Goal: Information Seeking & Learning: Learn about a topic

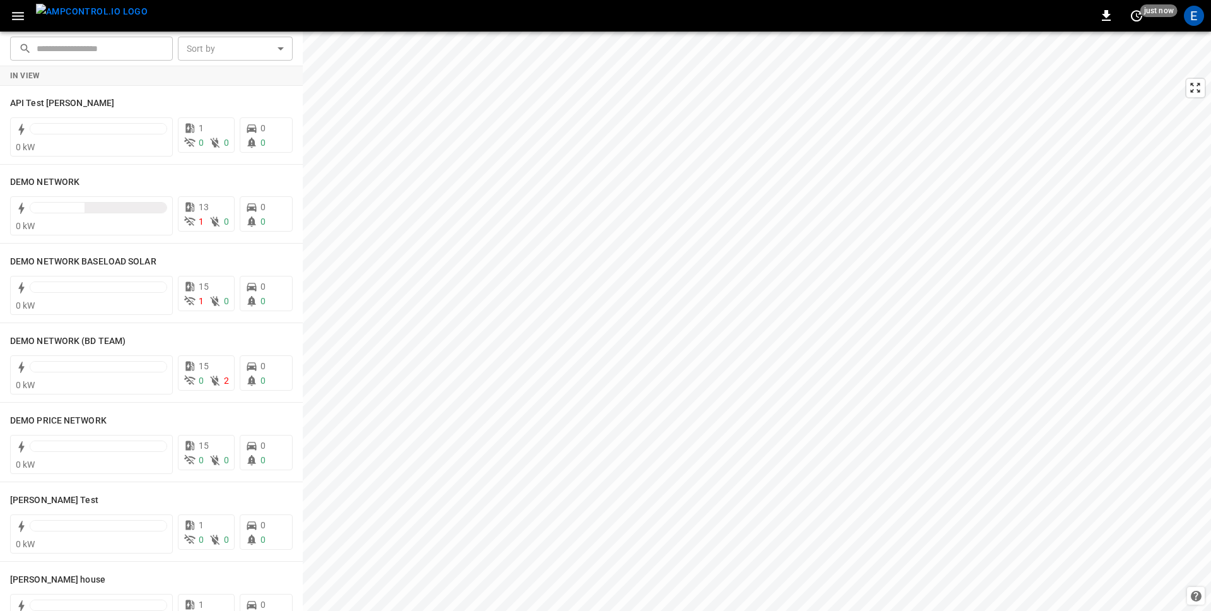
click at [18, 14] on icon "button" at bounding box center [18, 16] width 16 height 16
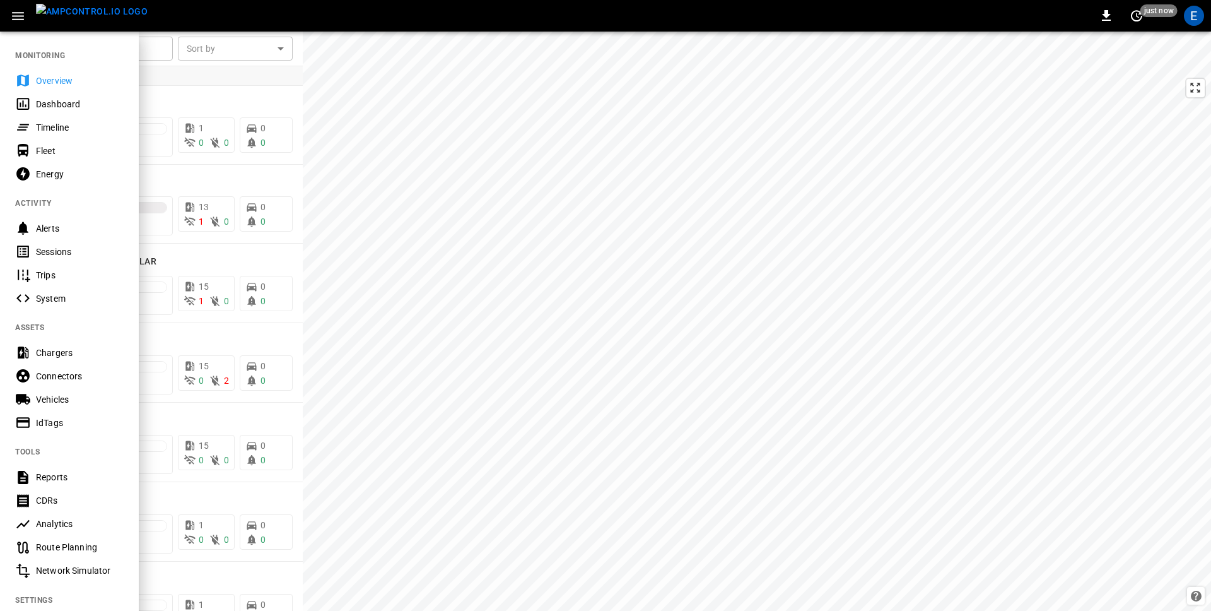
click at [64, 351] on div "Chargers" at bounding box center [80, 352] width 88 height 13
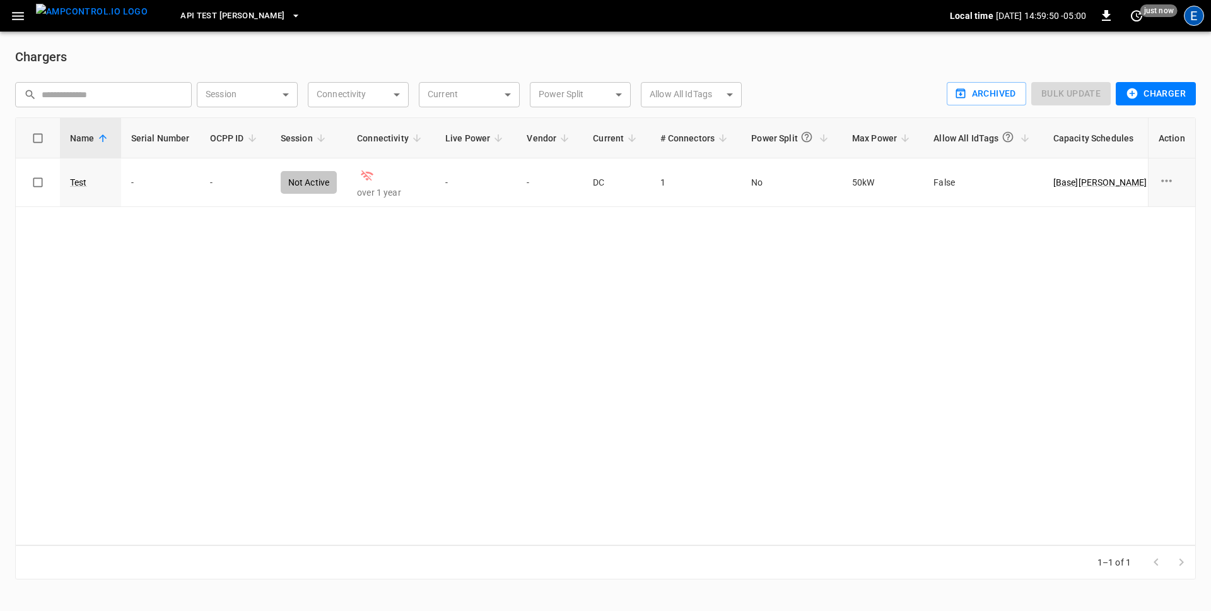
click at [953, 15] on div "E" at bounding box center [1194, 16] width 20 height 20
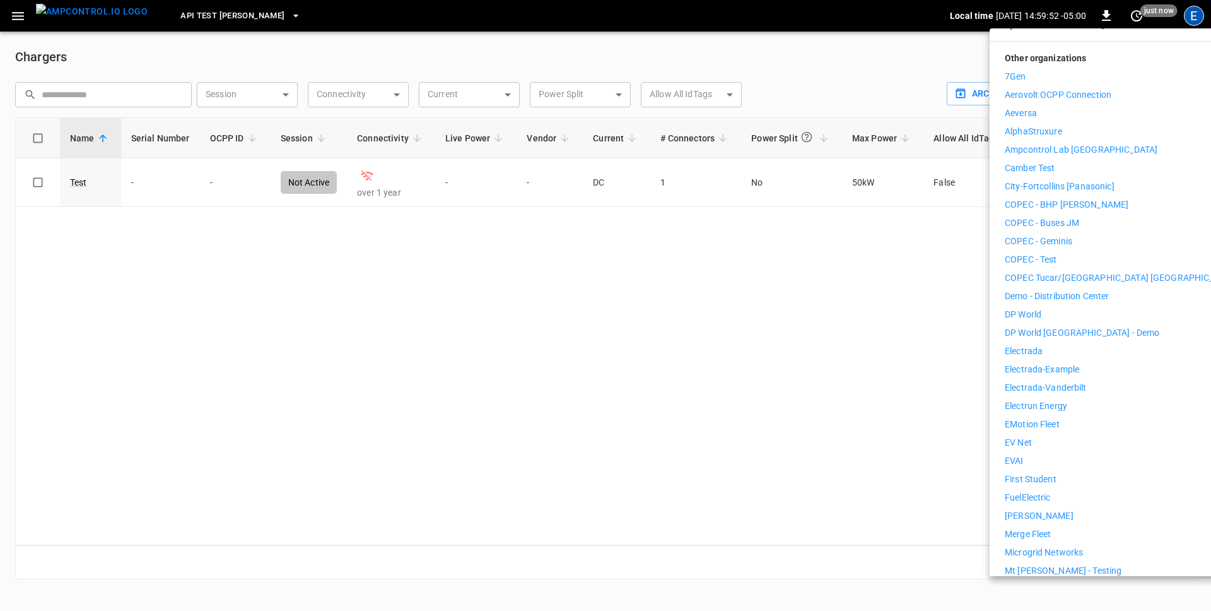
scroll to position [164, 0]
click at [953, 343] on p "Electrada" at bounding box center [1024, 349] width 38 height 13
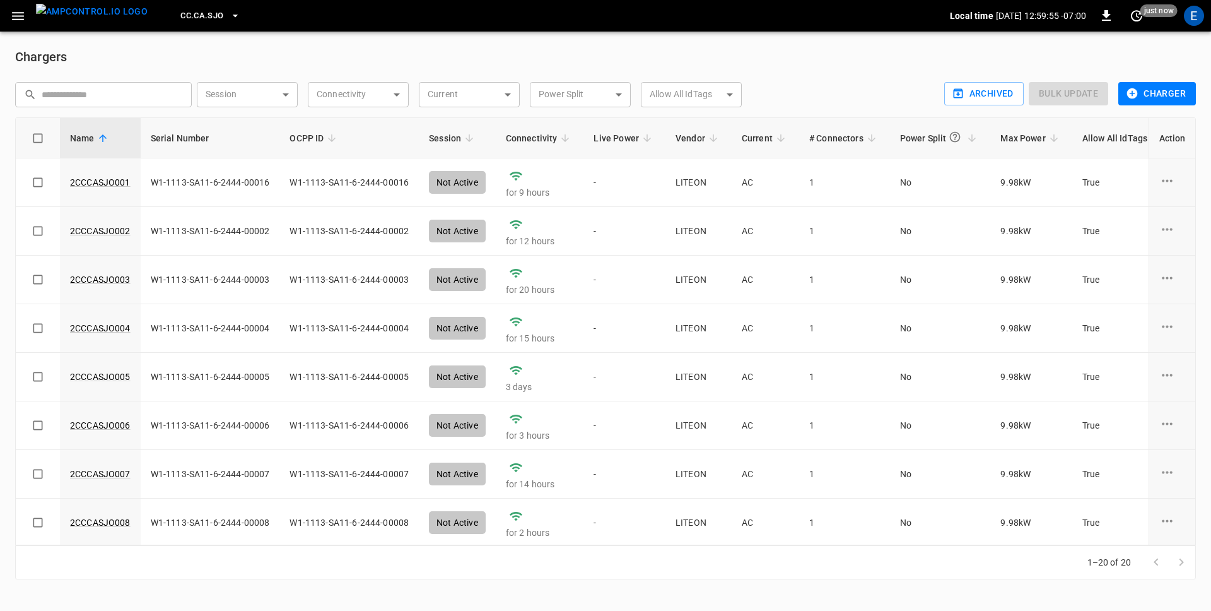
click at [21, 13] on icon "button" at bounding box center [18, 16] width 12 height 8
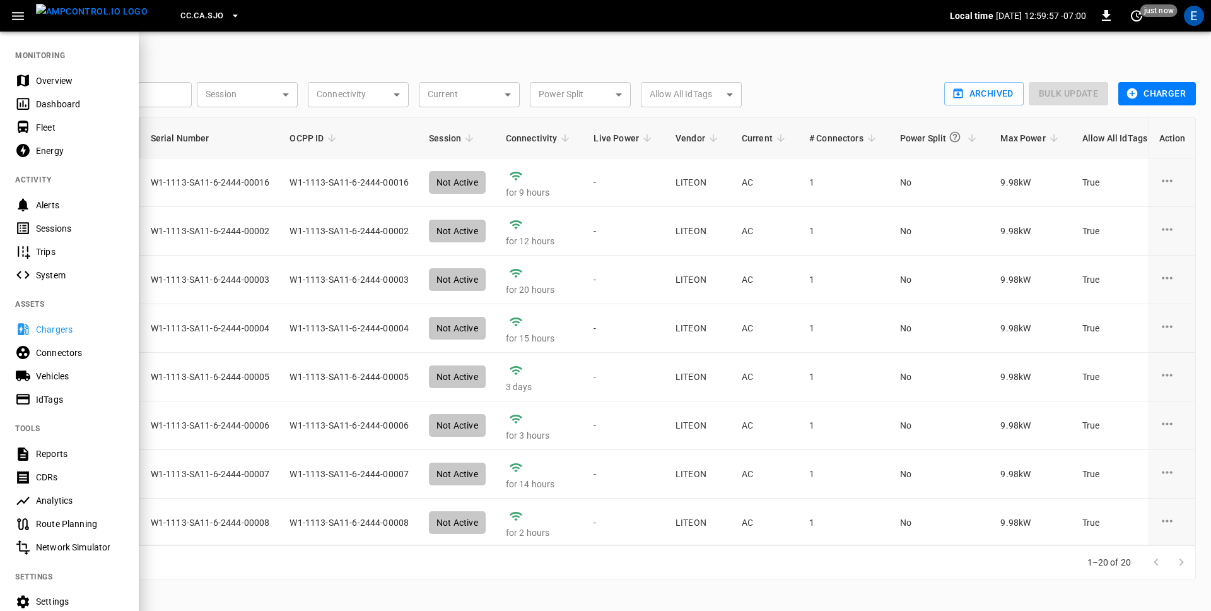
click at [264, 71] on div at bounding box center [605, 305] width 1211 height 611
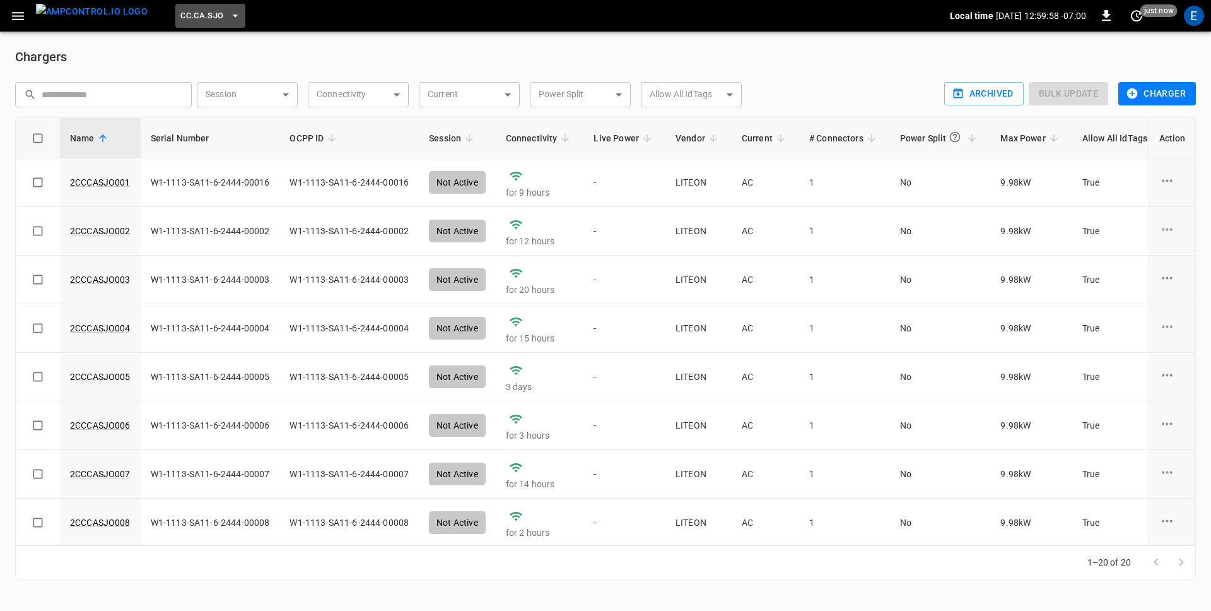
click at [178, 24] on button "CC.CA.SJO" at bounding box center [209, 16] width 69 height 25
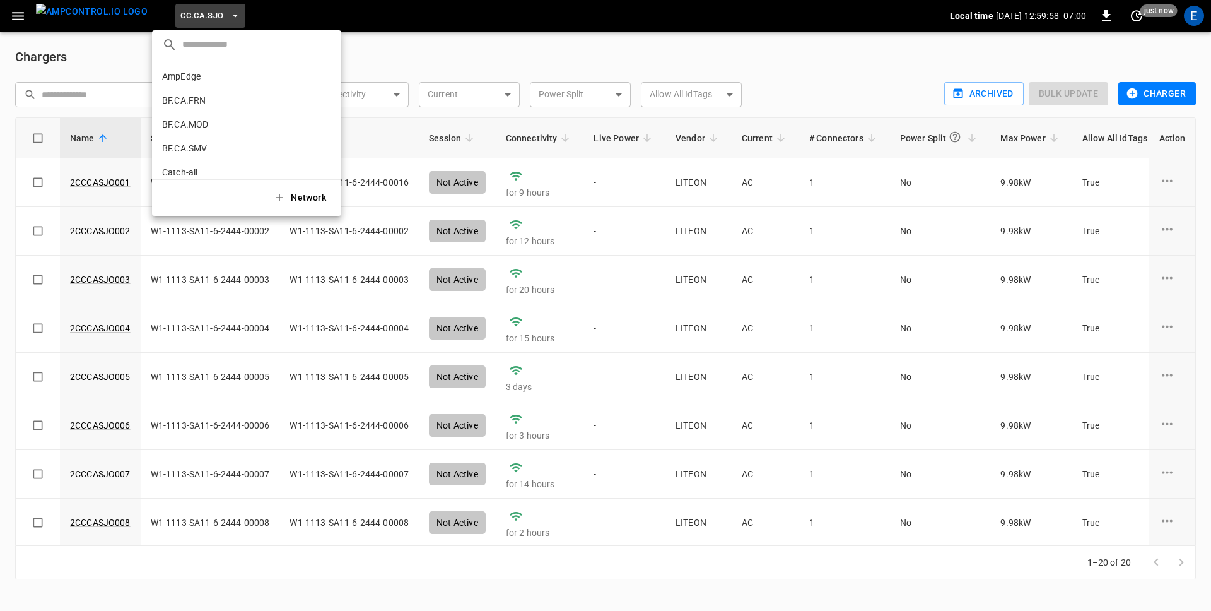
scroll to position [236, 0]
click at [199, 44] on input "text" at bounding box center [256, 44] width 149 height 18
type input "**"
click at [192, 74] on p "FE.CA.PMN" at bounding box center [185, 76] width 47 height 13
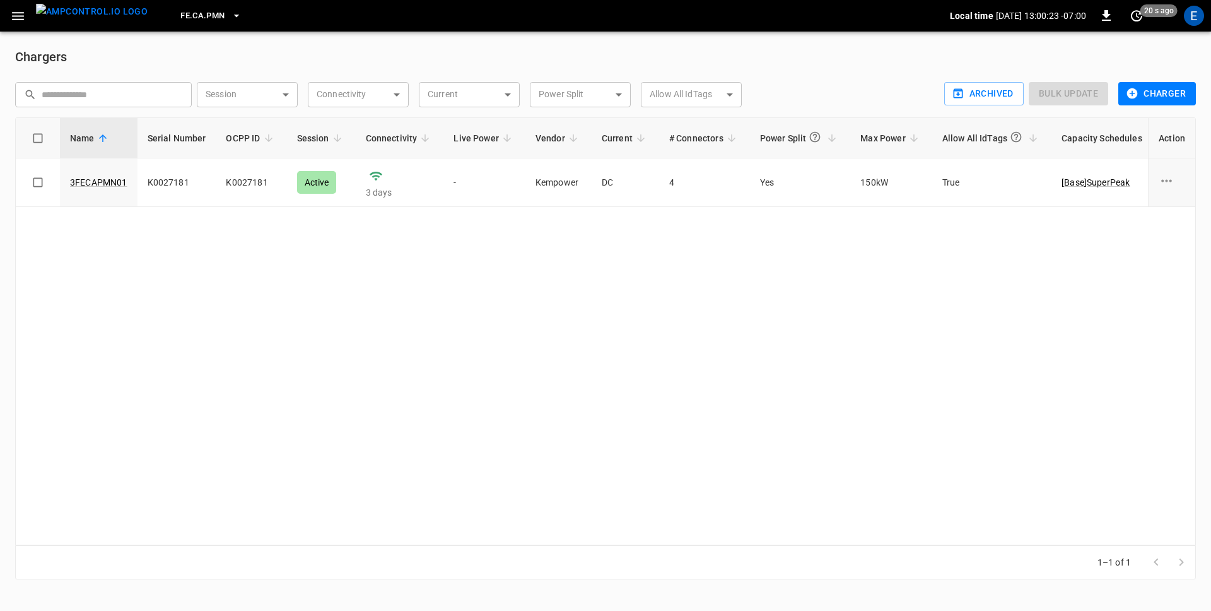
click at [183, 18] on span "FE.CA.PMN" at bounding box center [202, 16] width 44 height 15
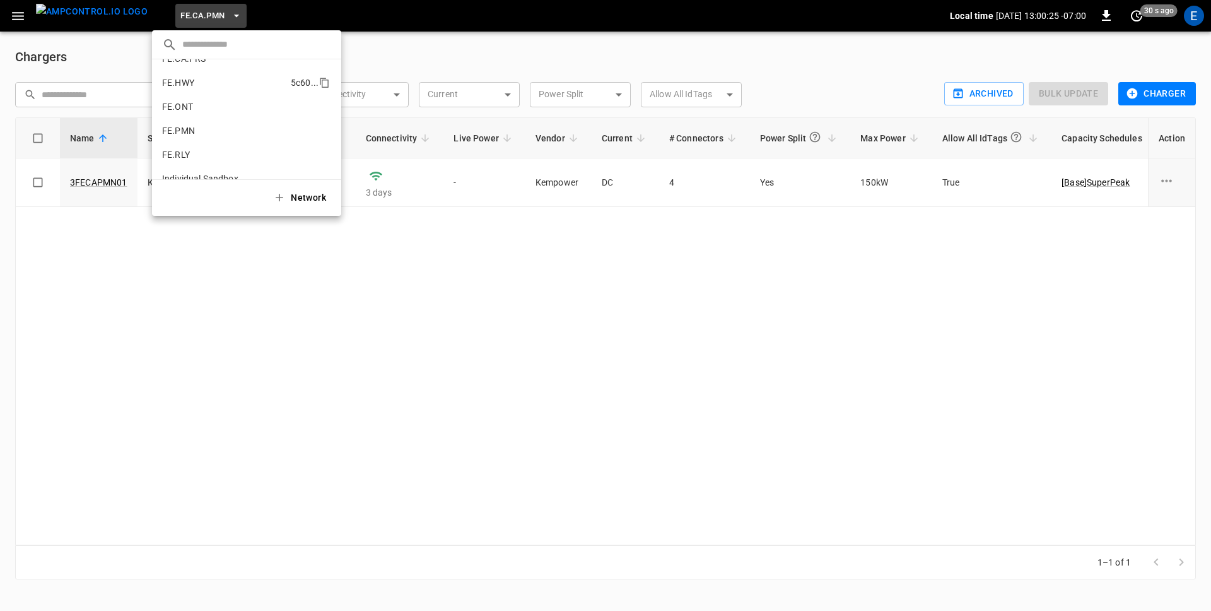
scroll to position [501, 0]
click at [210, 131] on li "FE.PMN 44d3 ..." at bounding box center [246, 126] width 189 height 24
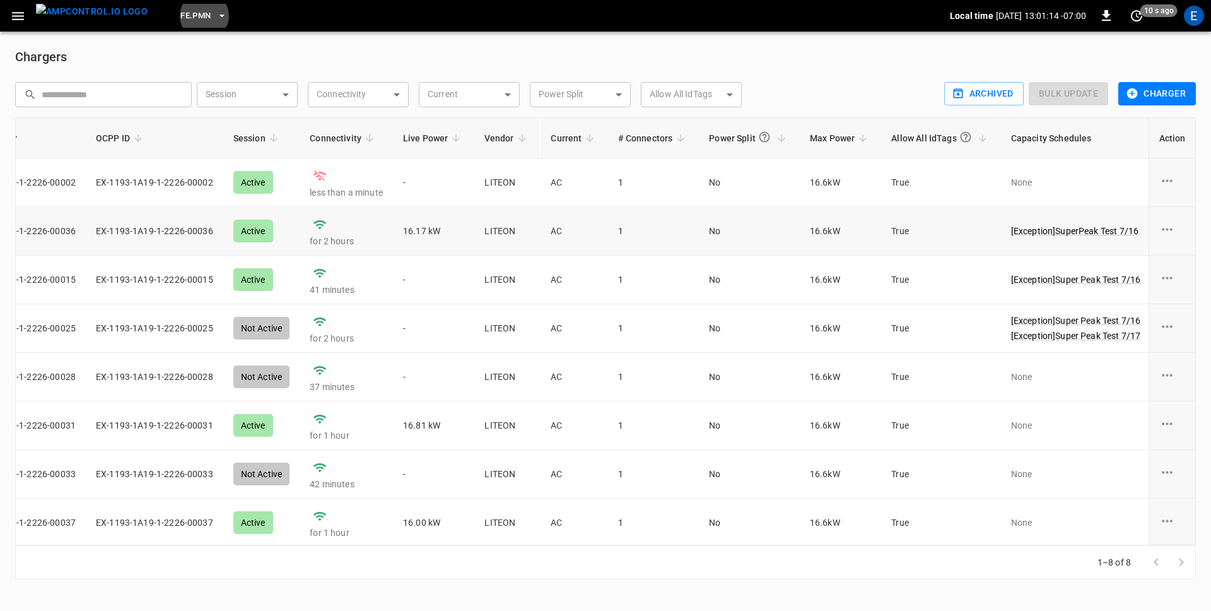
scroll to position [0, 0]
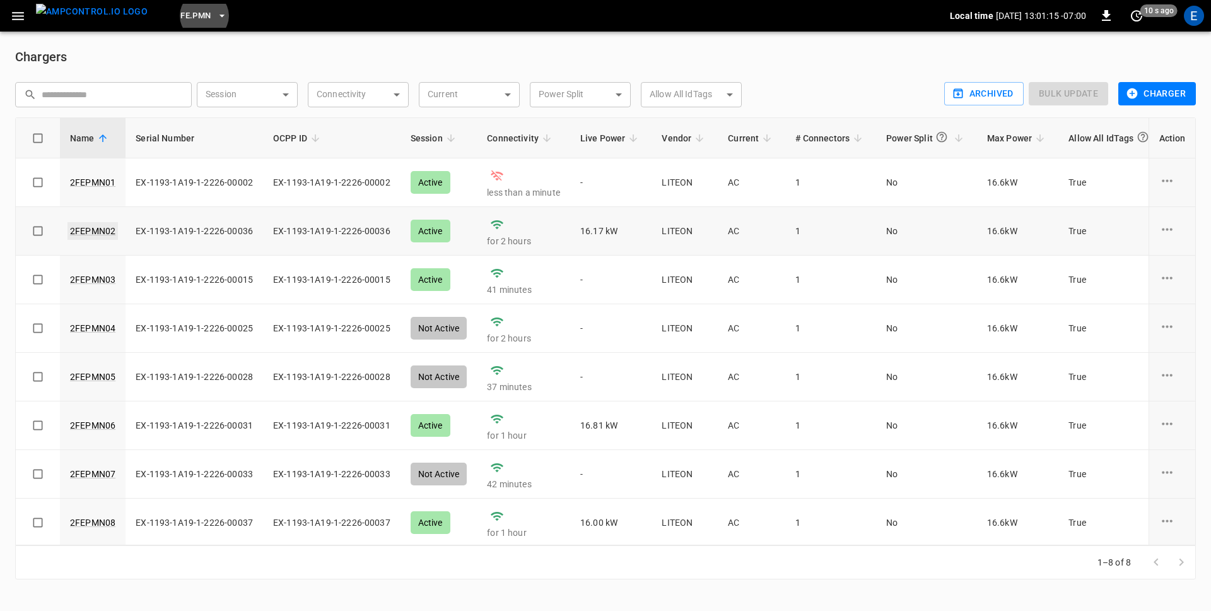
click at [91, 229] on link "2FEPMN02" at bounding box center [92, 231] width 50 height 18
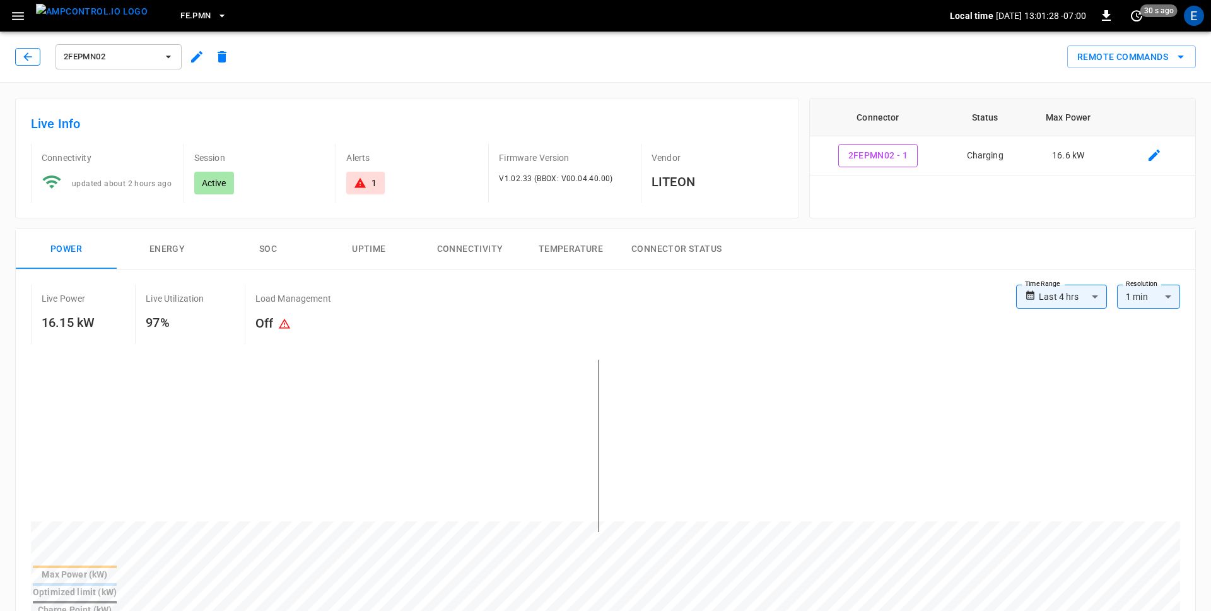
click at [26, 59] on icon "button" at bounding box center [27, 56] width 13 height 13
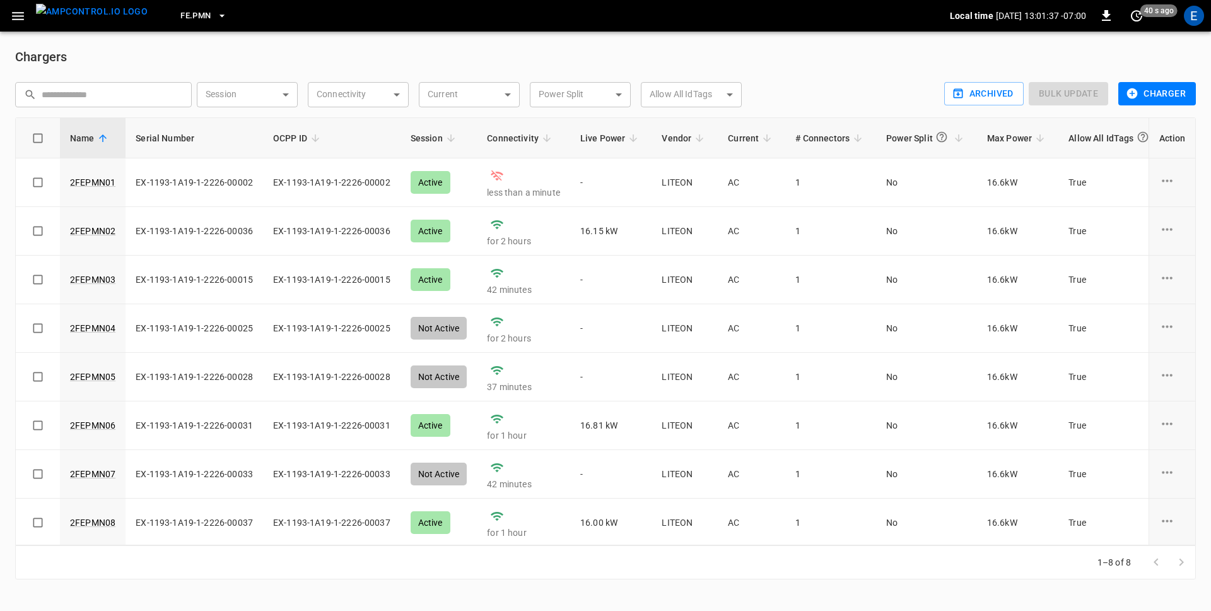
click at [252, 63] on h6 "Chargers" at bounding box center [605, 57] width 1181 height 20
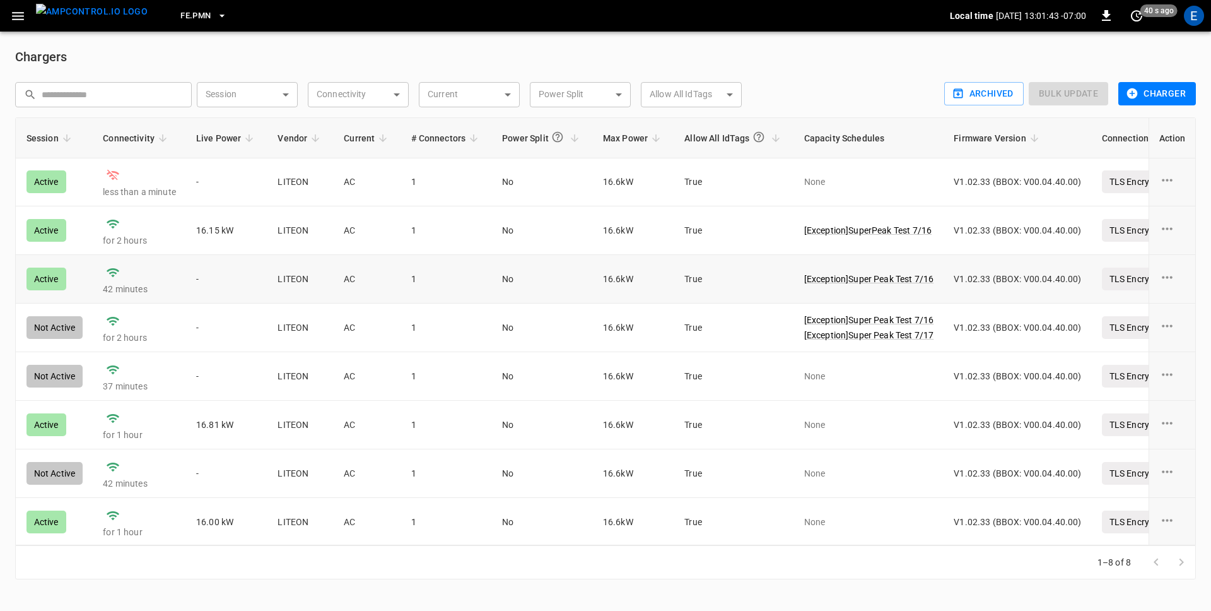
scroll to position [1, 0]
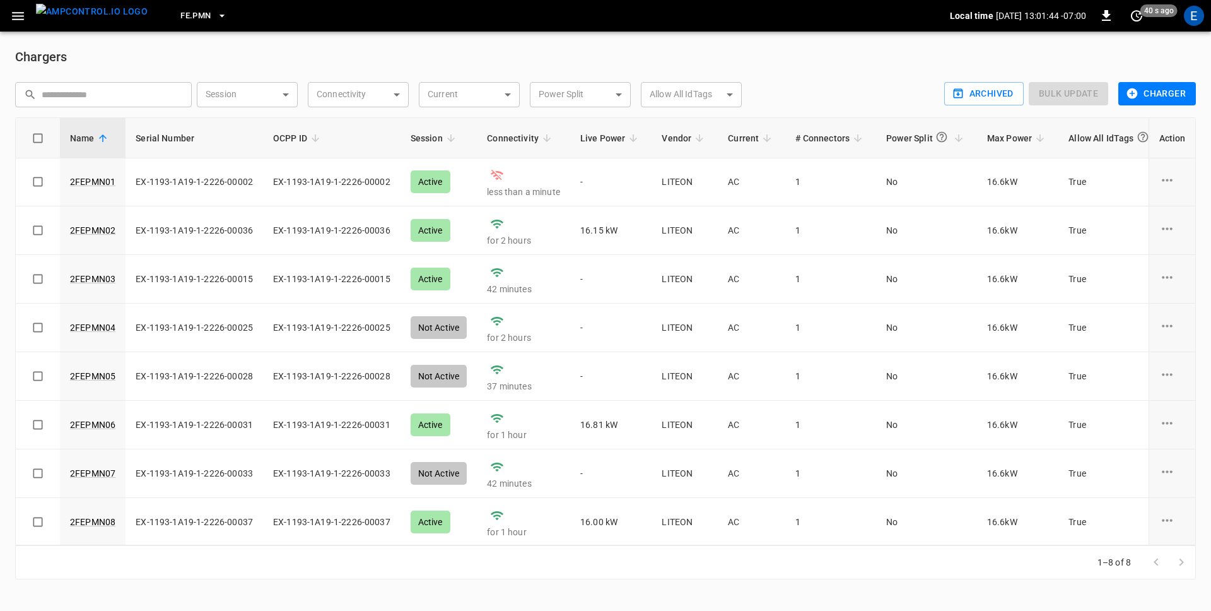
click at [342, 53] on h6 "Chargers" at bounding box center [605, 57] width 1181 height 20
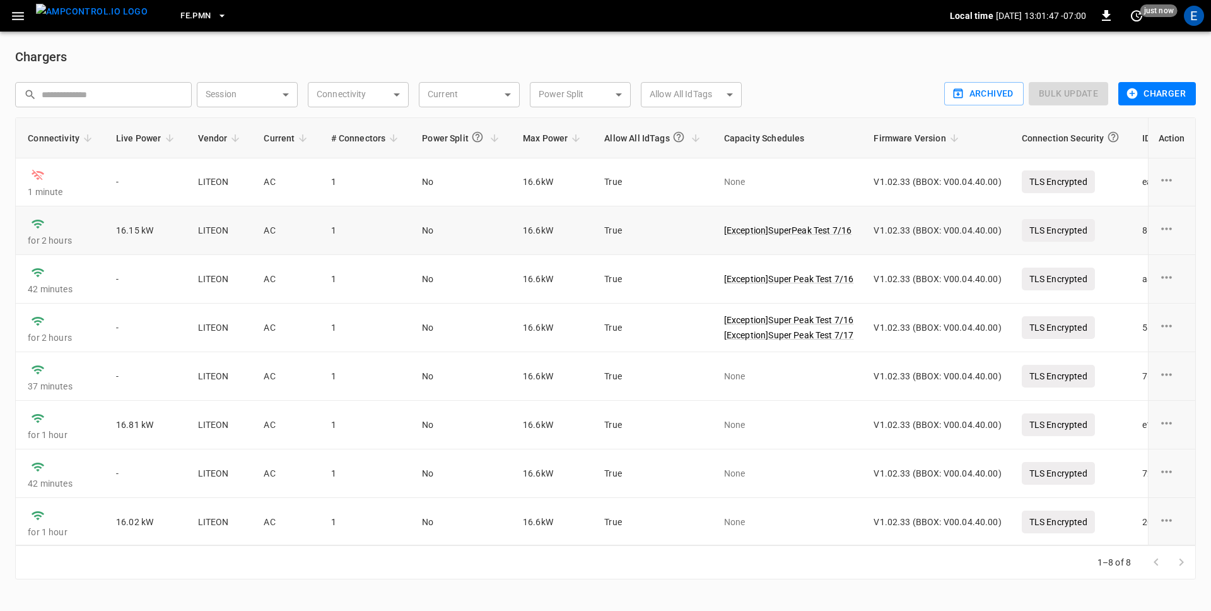
scroll to position [1, 492]
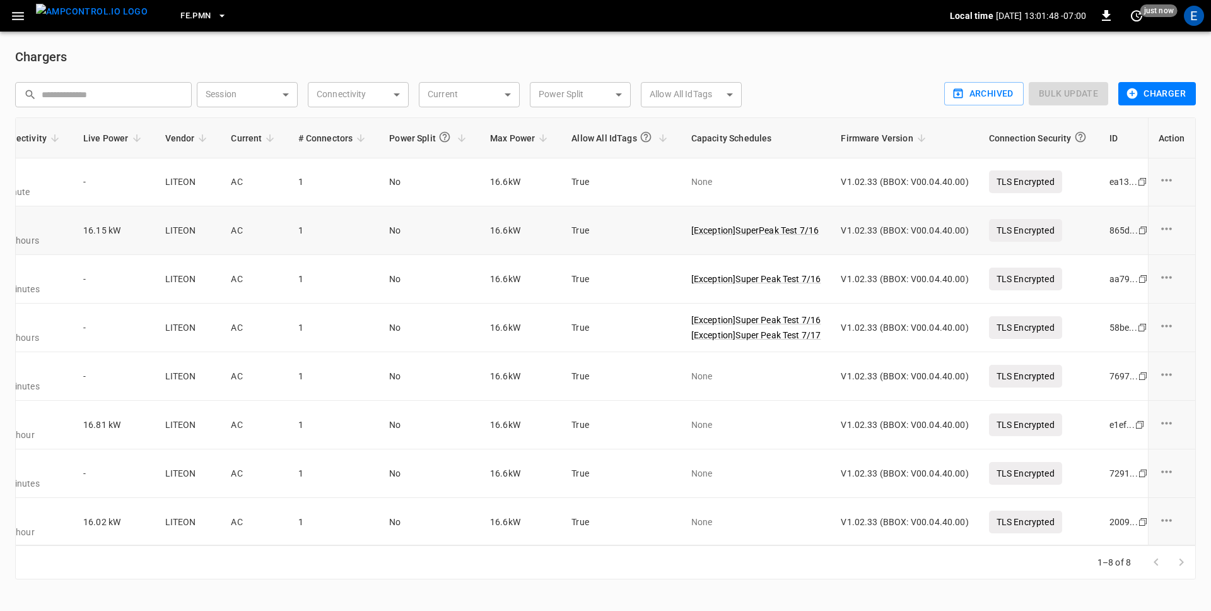
click at [735, 232] on p "[ Exception ] SuperPeak Test 7/16" at bounding box center [756, 230] width 130 height 13
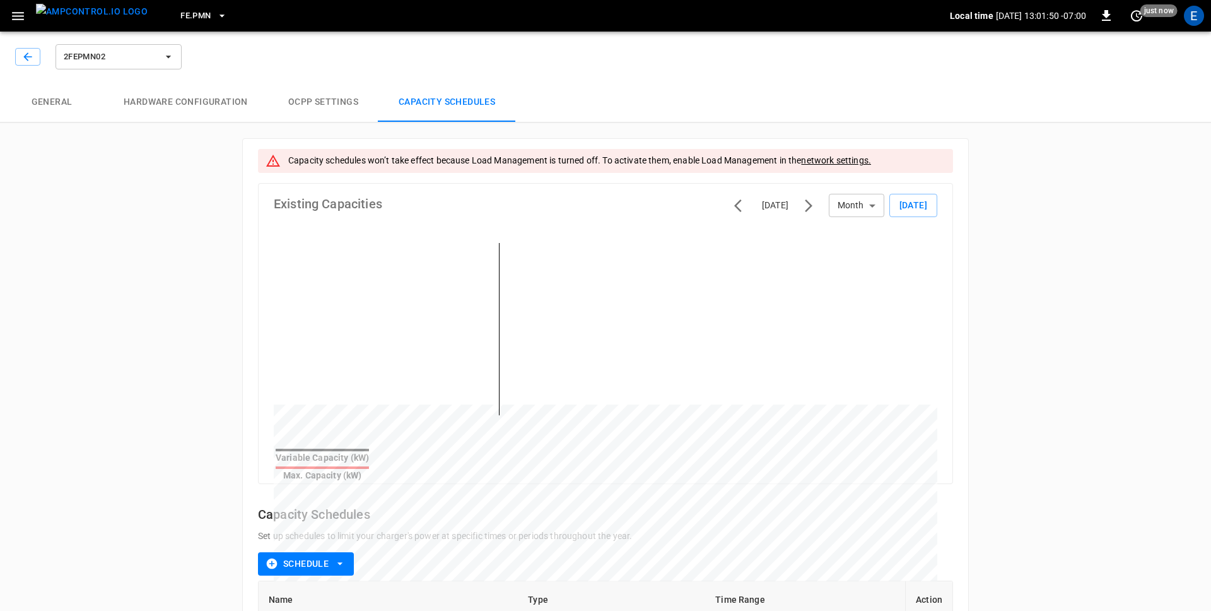
click at [199, 334] on div "2FEPMN02 General Hardware configuration OCPP settings Capacity Schedules Capaci…" at bounding box center [605, 377] width 1211 height 702
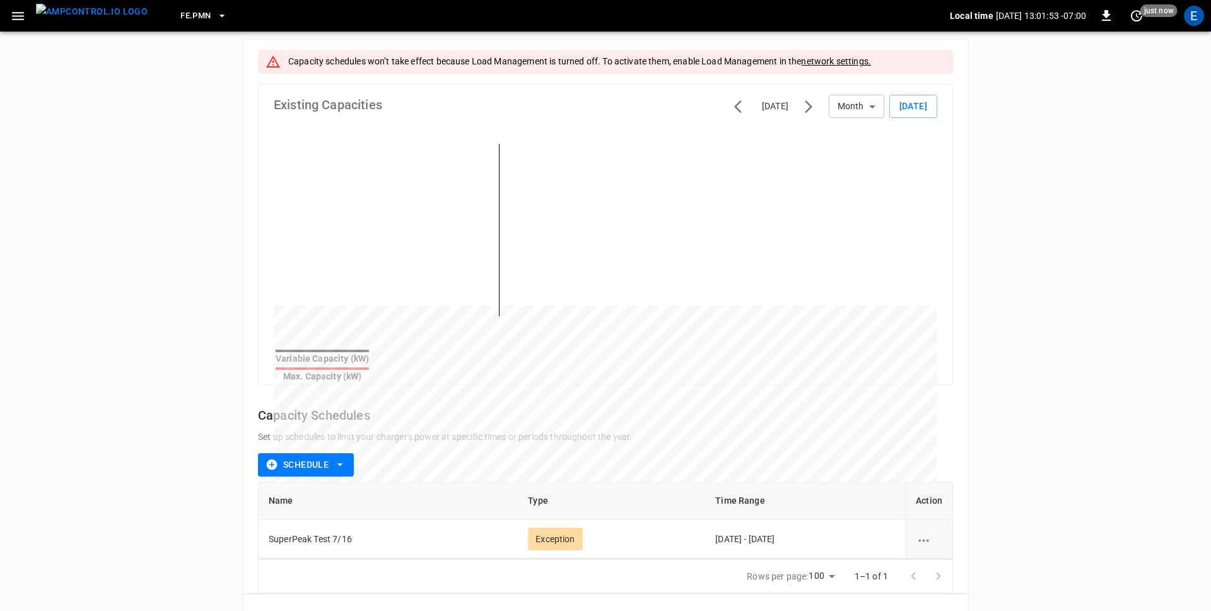
scroll to position [110, 0]
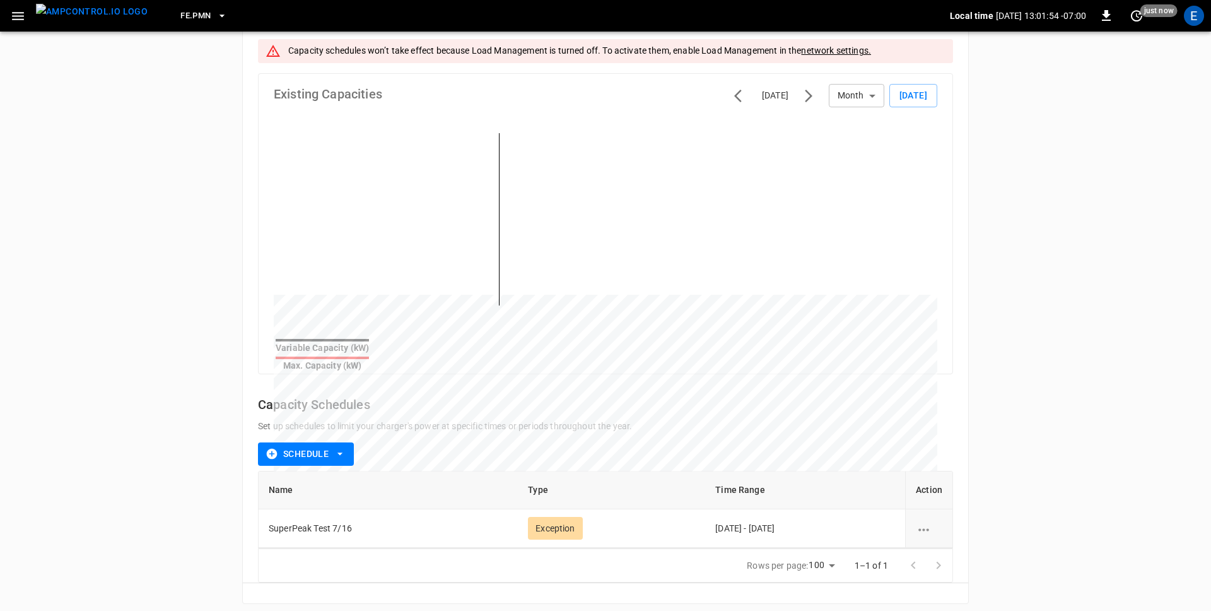
click at [158, 467] on div "2FEPMN02 General Hardware configuration OCPP settings Capacity Schedules Capaci…" at bounding box center [605, 268] width 1211 height 702
click at [114, 172] on div "2FEPMN02 General Hardware configuration OCPP settings Capacity Schedules Capaci…" at bounding box center [605, 268] width 1211 height 702
click at [85, 20] on img "menu" at bounding box center [92, 12] width 112 height 16
